Goal: Information Seeking & Learning: Learn about a topic

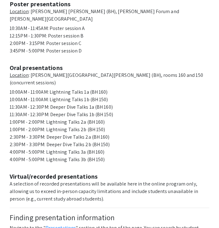
scroll to position [422, 0]
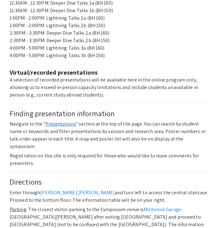
click at [57, 120] on link "Presentations" at bounding box center [61, 123] width 31 height 7
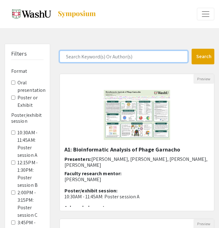
click at [80, 56] on input "Search Keyword(s) Or Author(s)" at bounding box center [124, 57] width 129 height 12
type input "PAL"
click at [192, 49] on button "Search" at bounding box center [203, 57] width 23 height 16
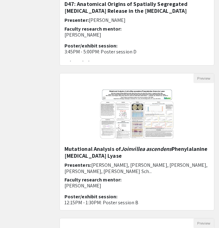
scroll to position [436, 0]
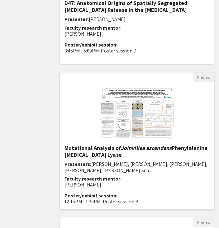
click at [88, 153] on h5 "Mutational Analysis of Joinvillea ascendens Phenylalanine Ammonia Lyase" at bounding box center [137, 150] width 145 height 13
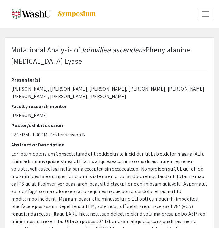
select select "custom"
type input "0"
select select "custom"
type input "1"
click at [29, 44] on p "Mutational Analysis of Joinvillea ascendens Phenylalanine Ammonia Lyase" at bounding box center [109, 55] width 197 height 22
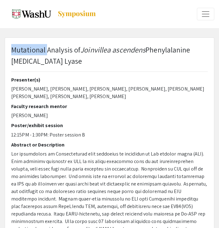
click at [29, 44] on p "Mutational Analysis of Joinvillea ascendens Phenylalanine Ammonia Lyase" at bounding box center [109, 55] width 197 height 22
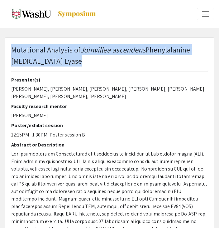
click at [29, 44] on p "Mutational Analysis of Joinvillea ascendens Phenylalanine Ammonia Lyase" at bounding box center [109, 55] width 197 height 22
copy p "Mutational Analysis of Joinvillea ascendens Phenylalanine Ammonia Lyase"
click at [35, 59] on span "Phenylalanine Ammonia Lyase" at bounding box center [100, 55] width 179 height 21
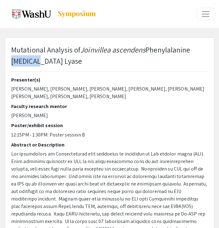
click at [35, 59] on span "Phenylalanine Ammonia Lyase" at bounding box center [100, 55] width 179 height 21
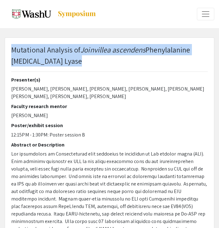
click at [35, 59] on span "Phenylalanine Ammonia Lyase" at bounding box center [100, 55] width 179 height 21
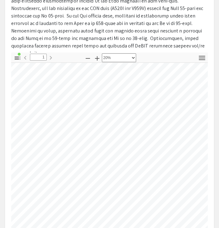
select select "custom"
